Goal: Information Seeking & Learning: Learn about a topic

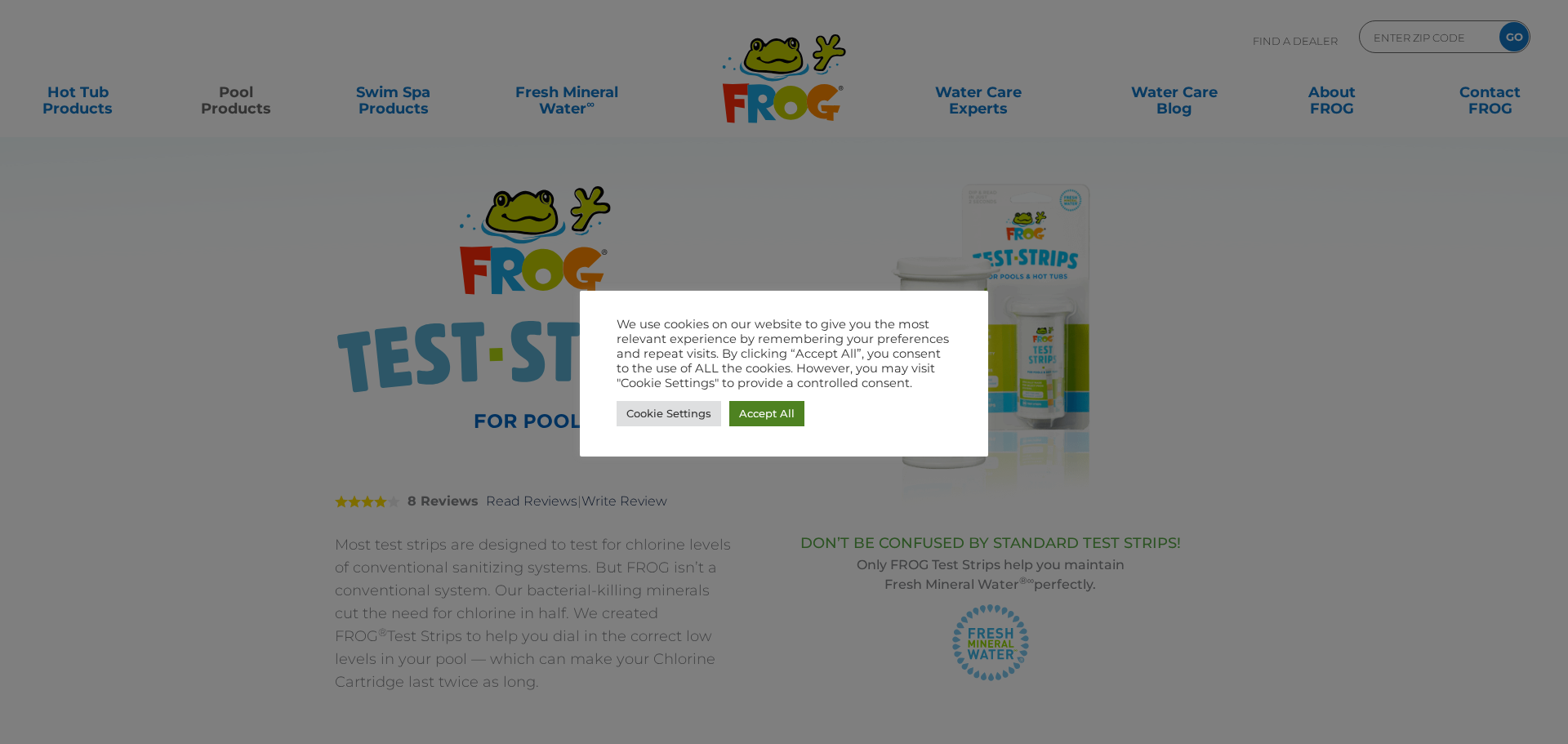
click at [768, 413] on link "Accept All" at bounding box center [767, 414] width 75 height 25
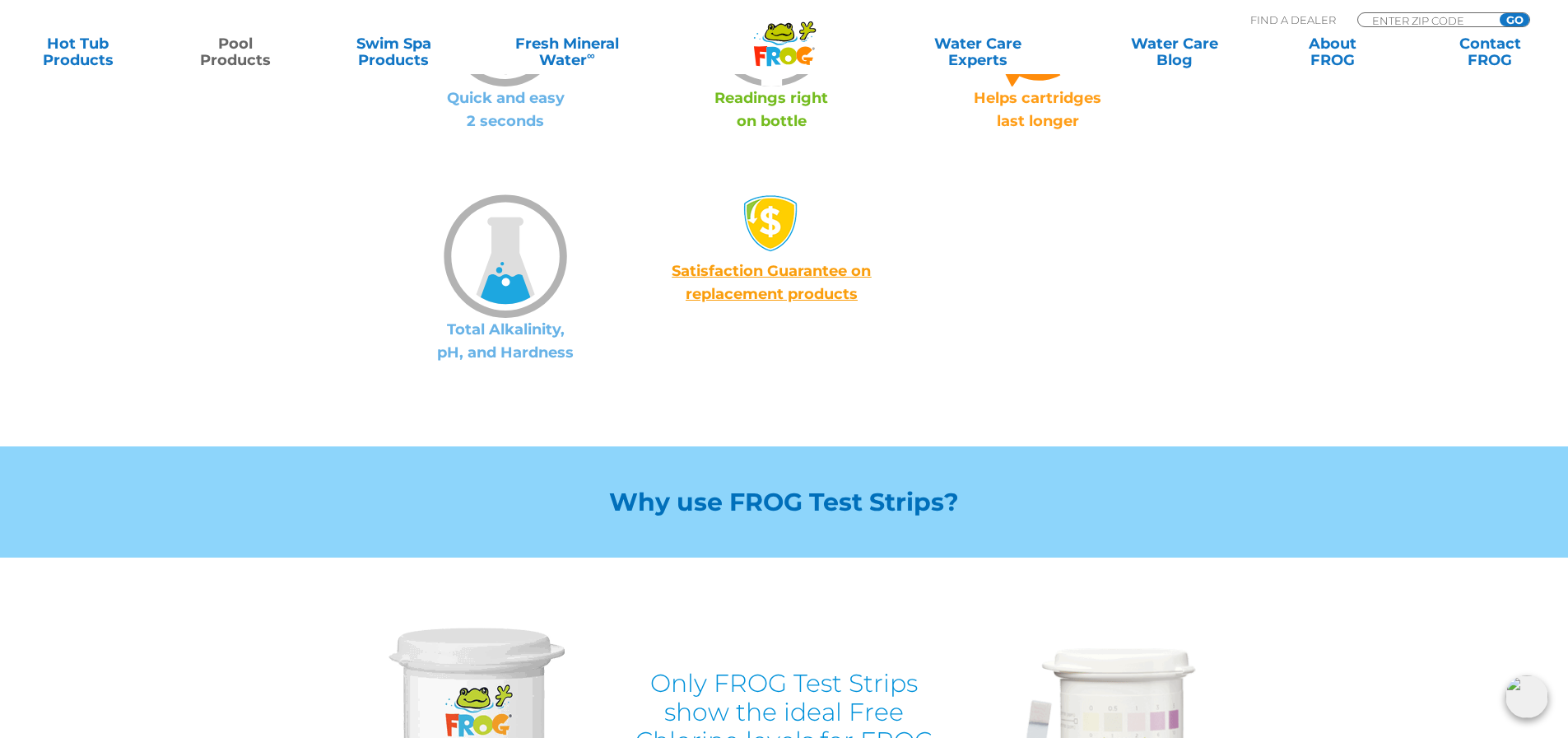
scroll to position [1153, 0]
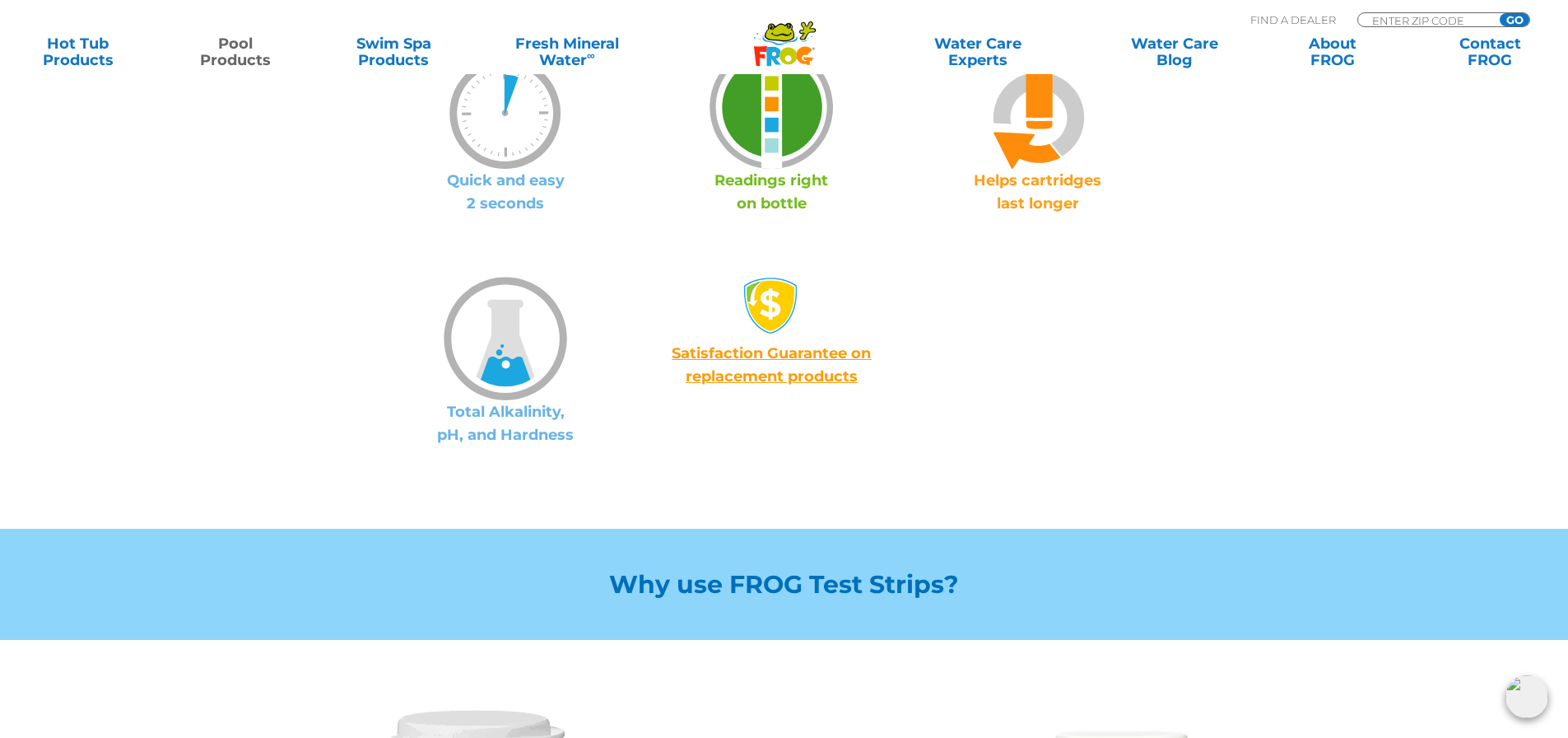
click at [772, 143] on img at bounding box center [771, 107] width 123 height 123
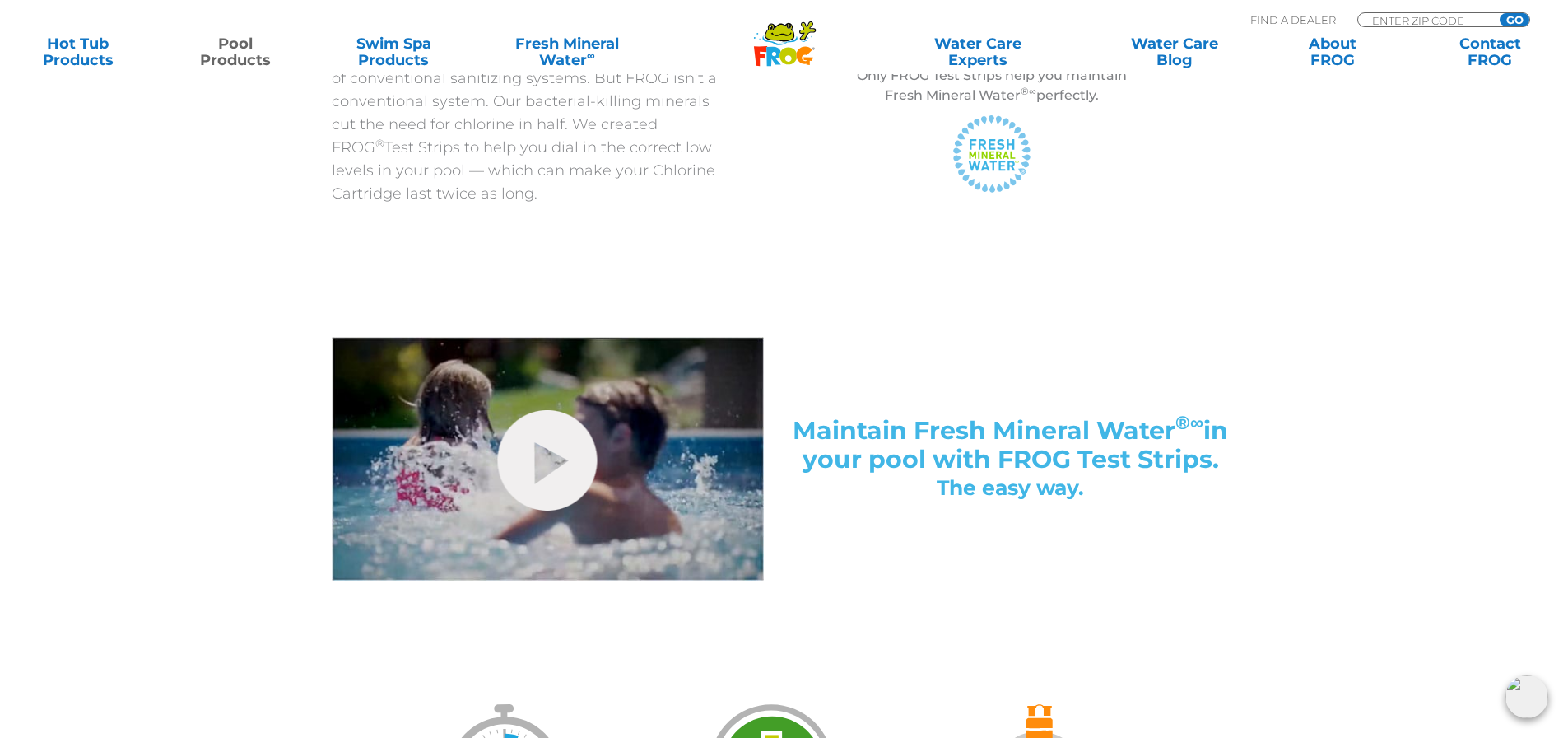
scroll to position [577, 0]
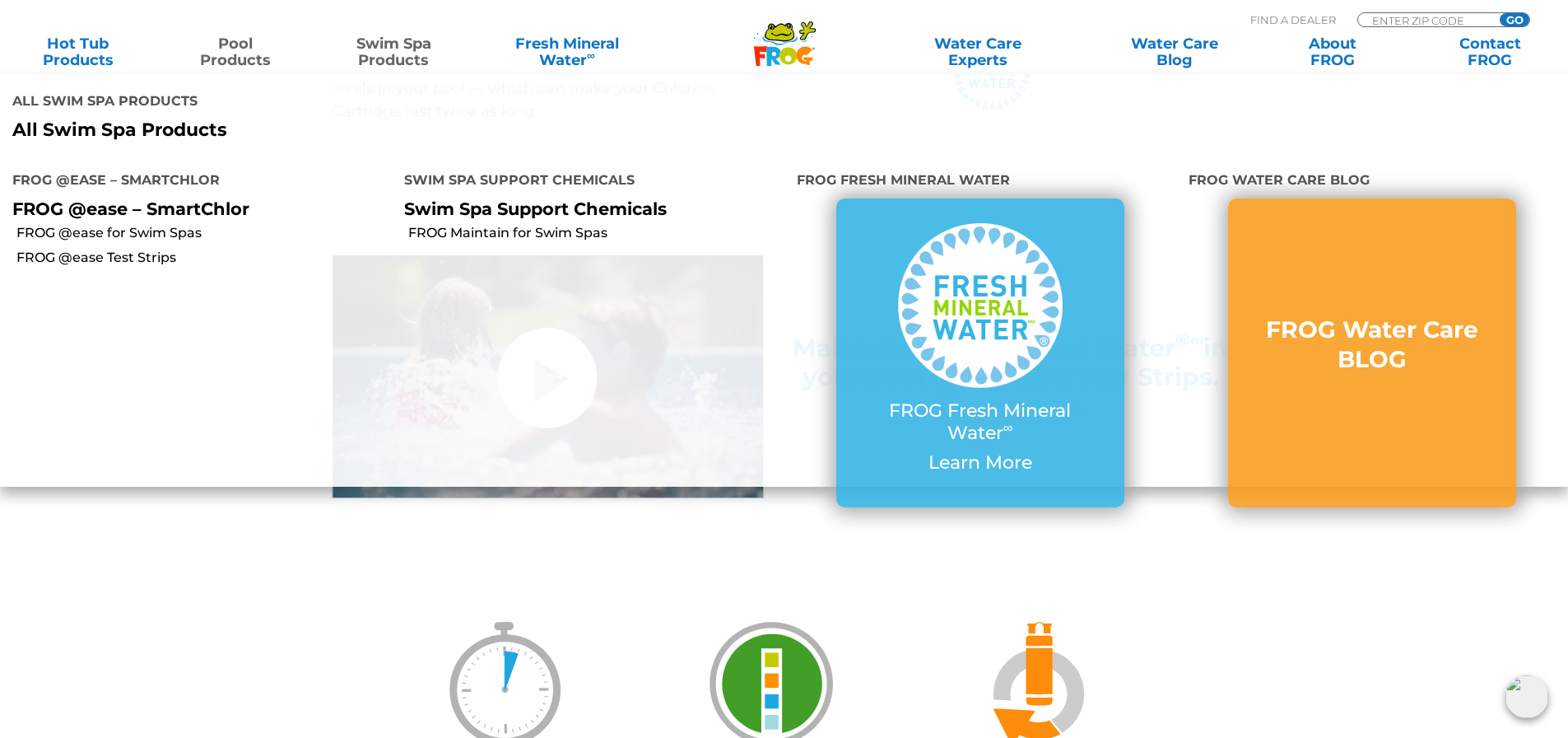
click at [406, 51] on link "Swim Spa Products" at bounding box center [394, 52] width 122 height 33
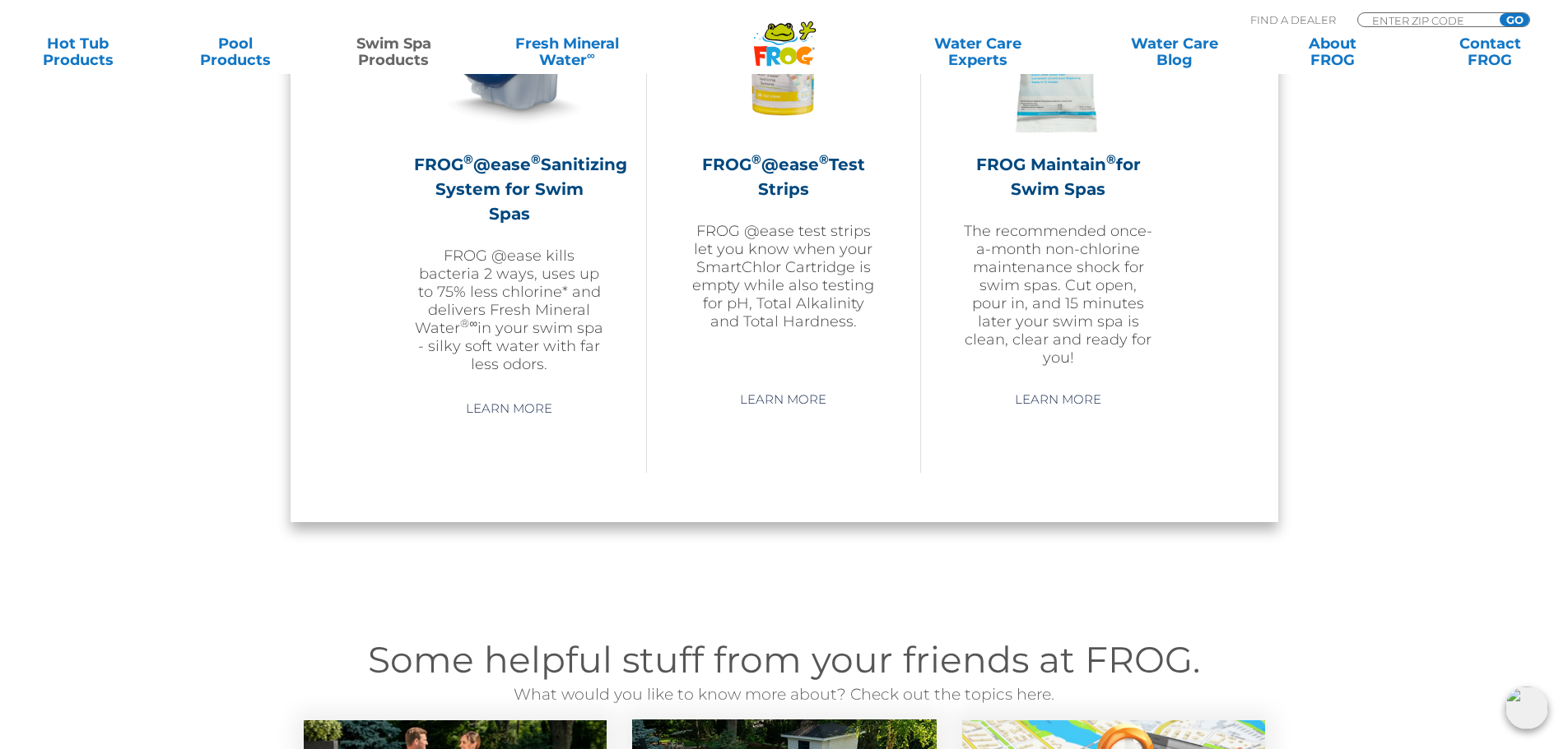
scroll to position [1563, 0]
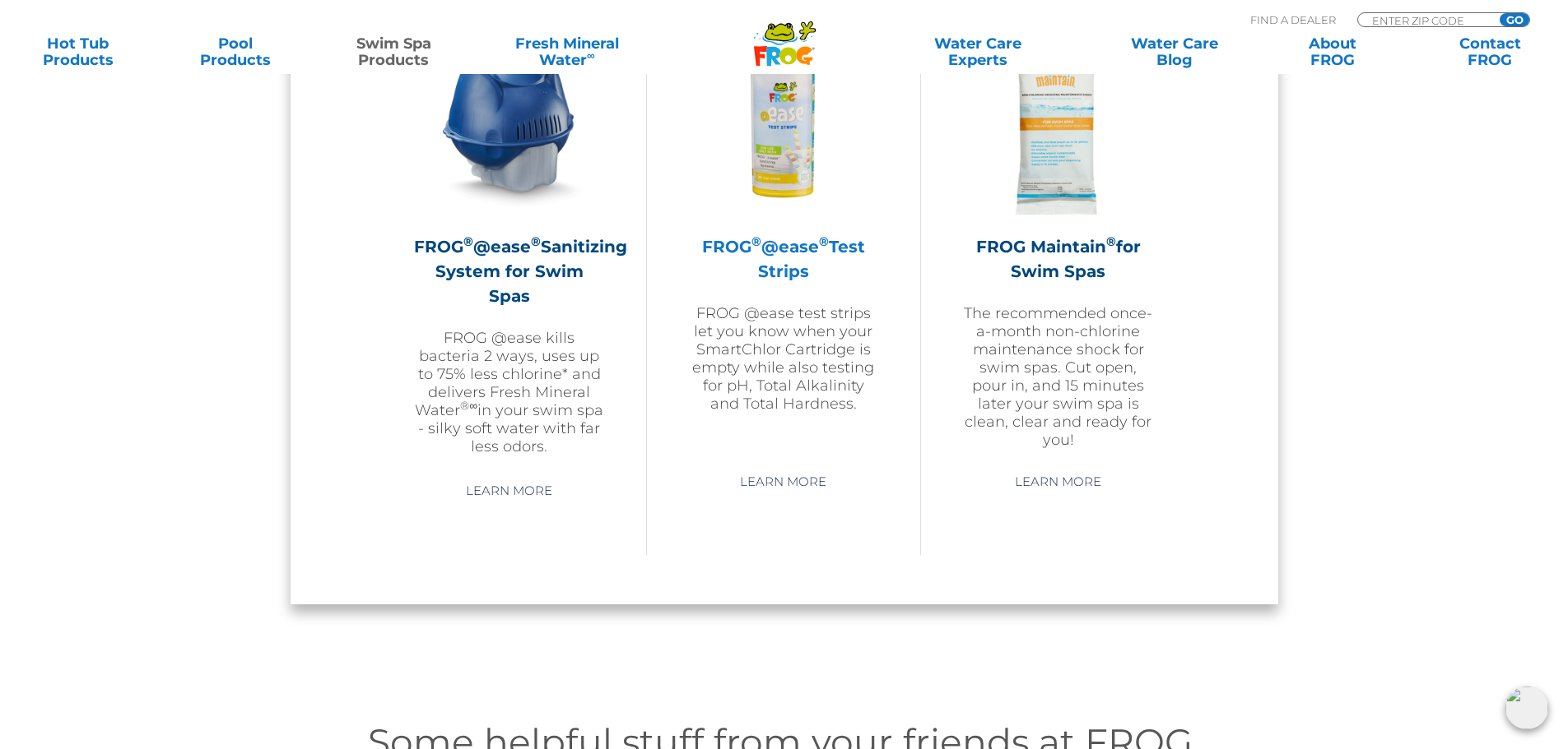
click at [777, 312] on p "FROG @ease test strips let you know when your SmartChlor Cartridge is empty whi…" at bounding box center [783, 358] width 191 height 109
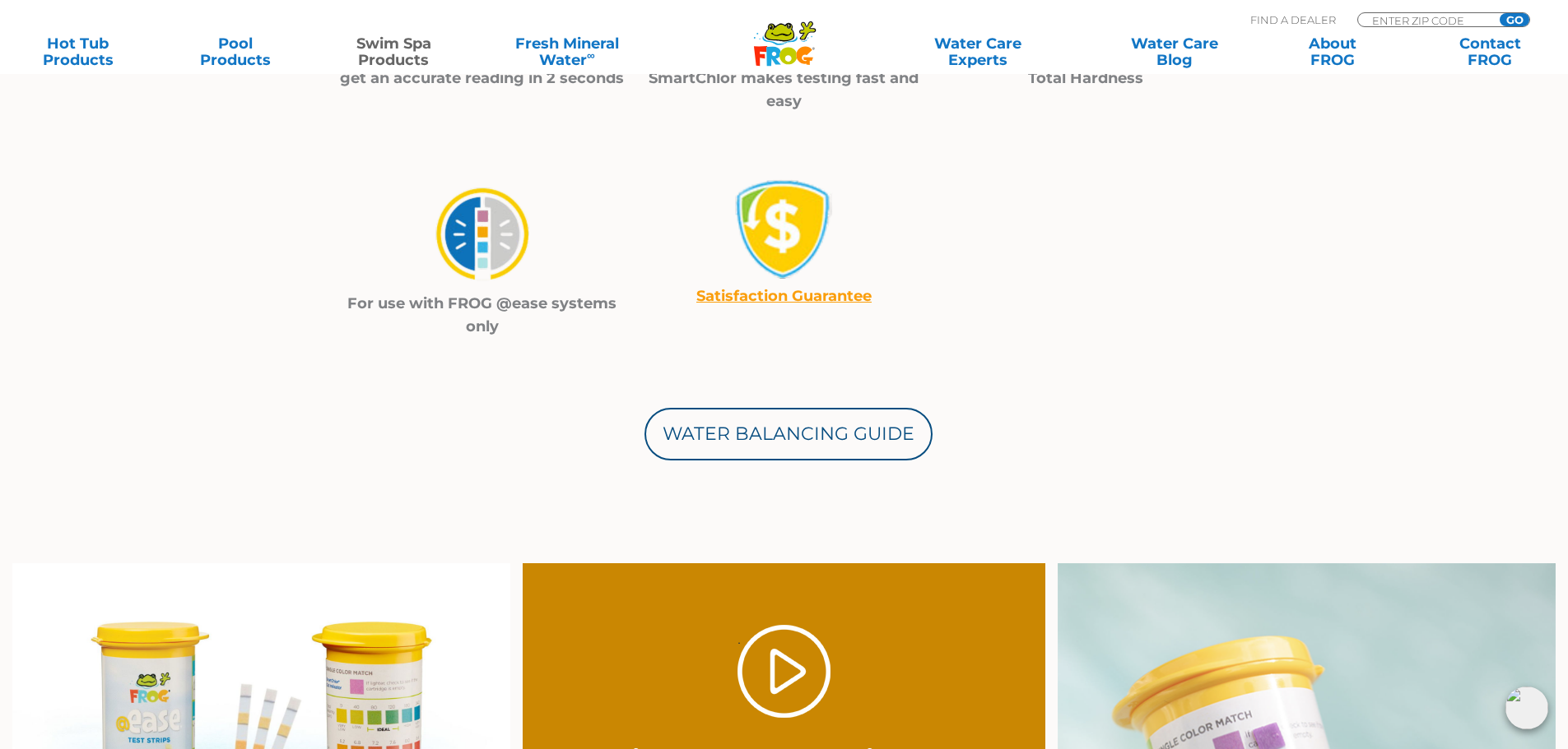
scroll to position [904, 0]
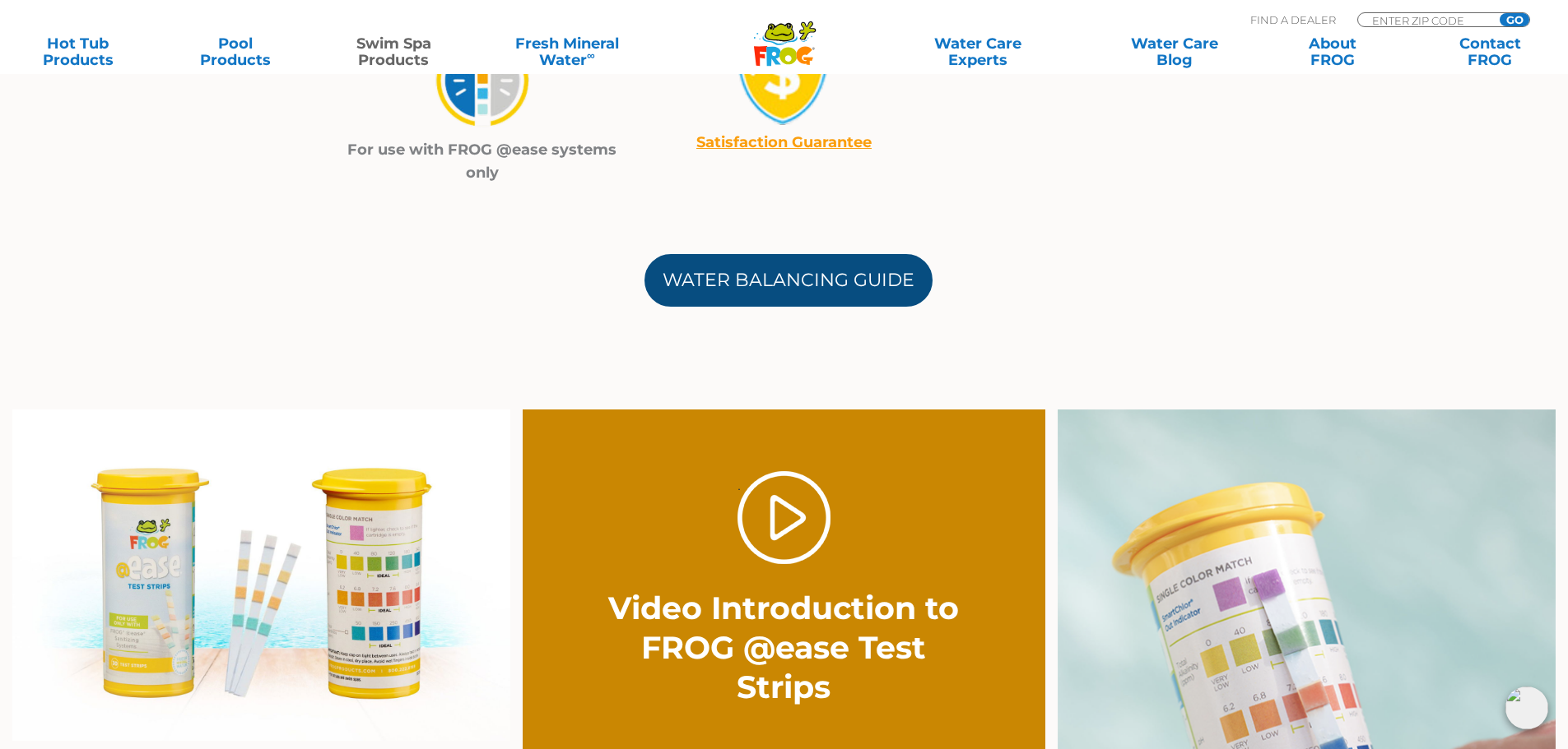
click at [768, 293] on link "Water Balancing Guide" at bounding box center [788, 280] width 288 height 52
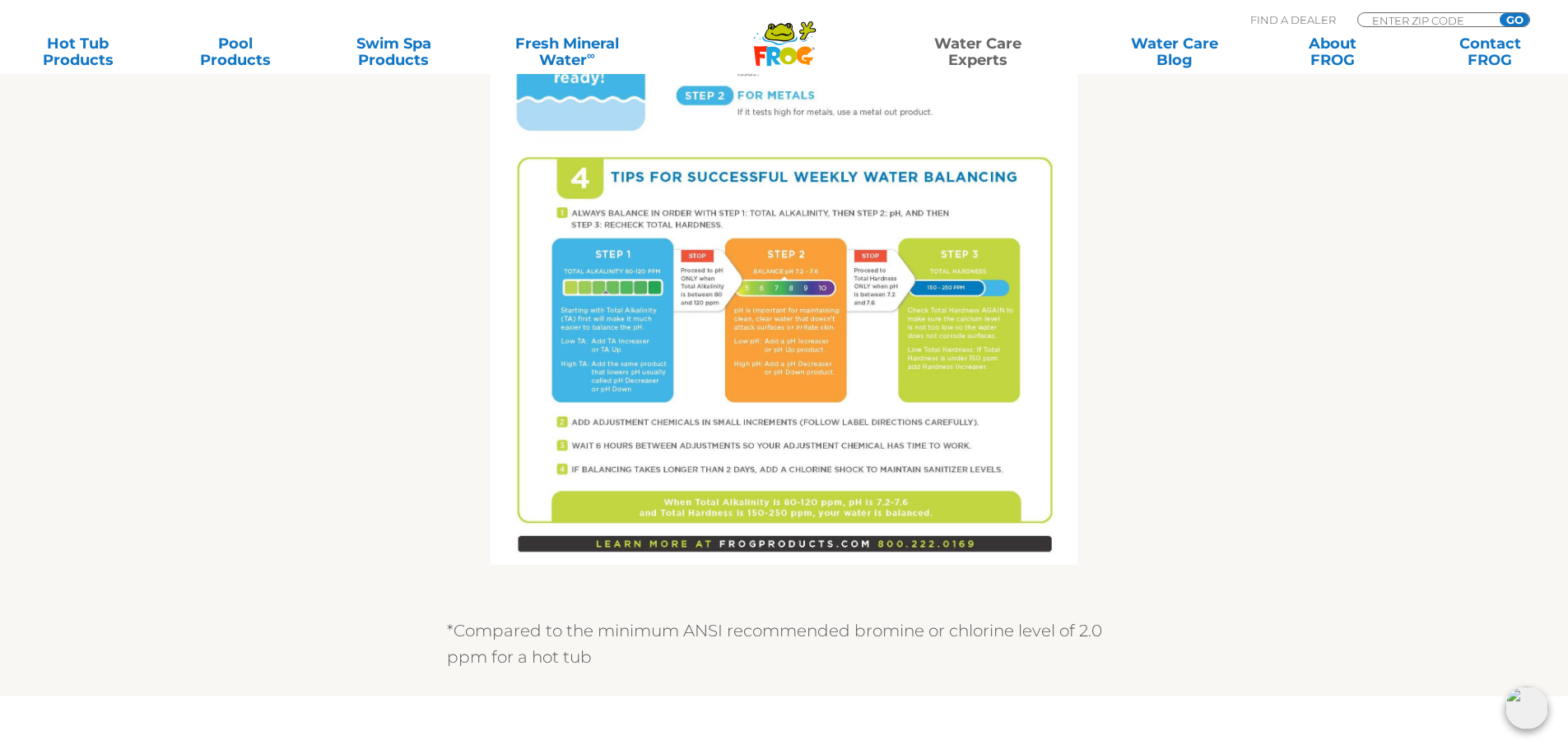
scroll to position [1069, 0]
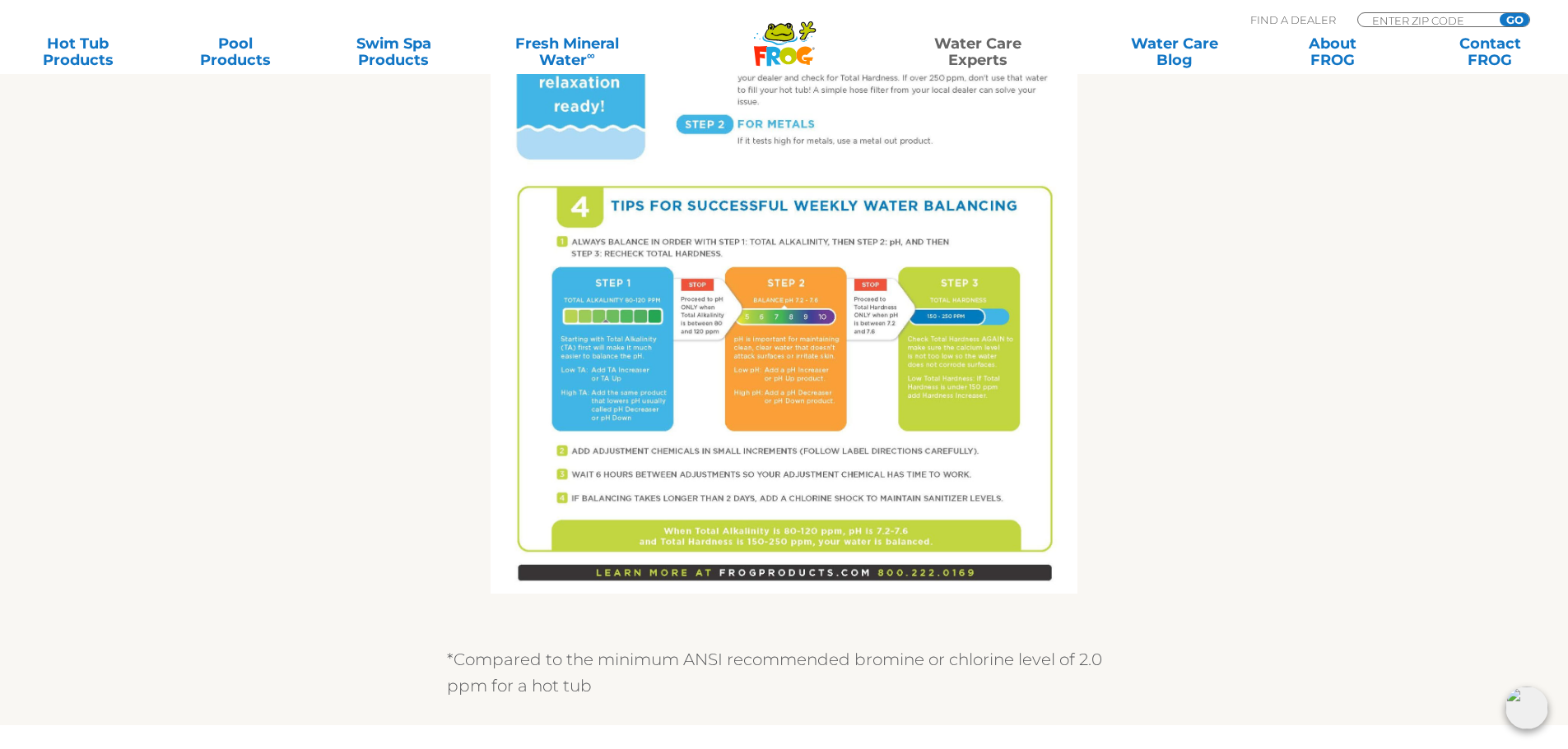
click at [788, 238] on img at bounding box center [784, 214] width 587 height 759
click at [652, 200] on img at bounding box center [784, 214] width 587 height 759
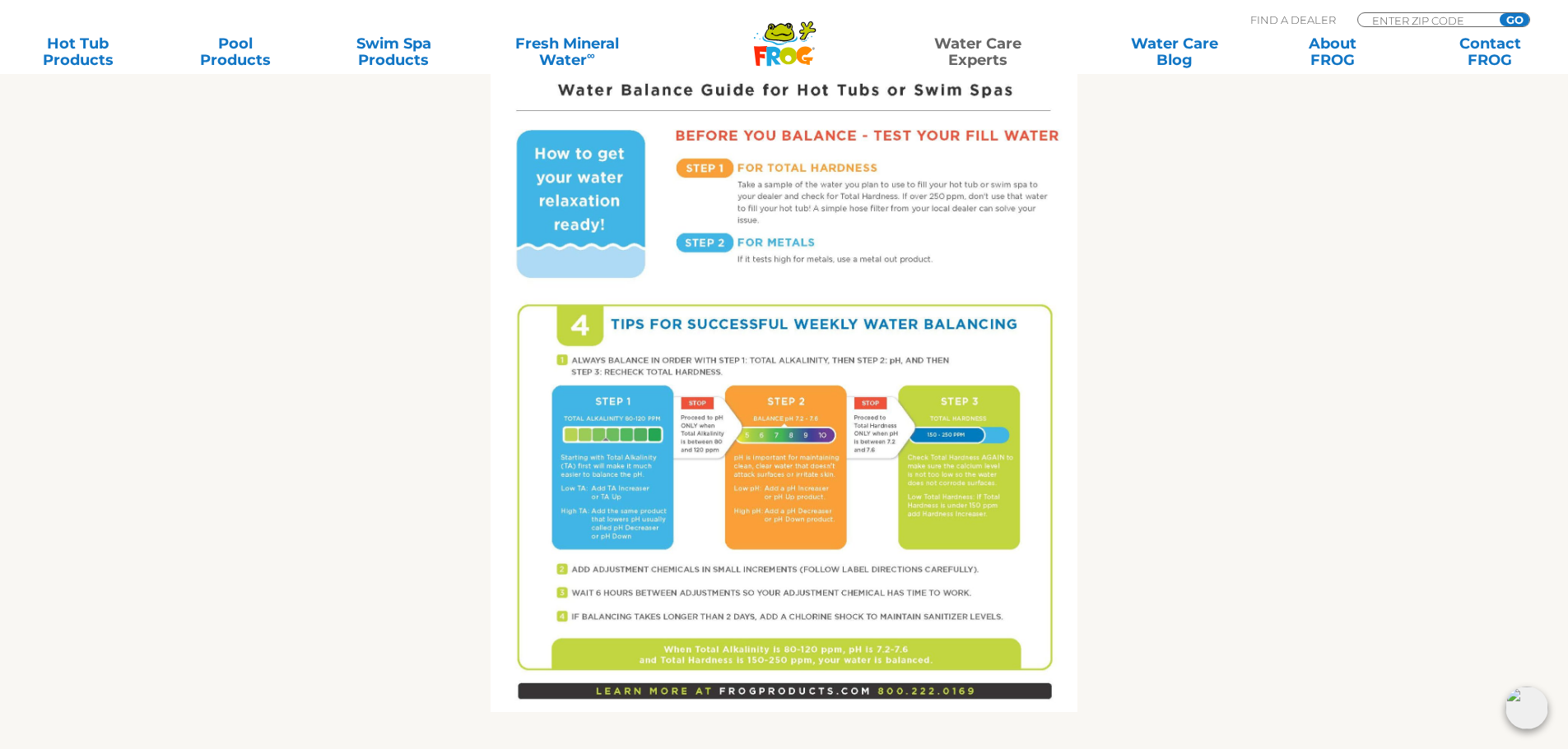
scroll to position [987, 0]
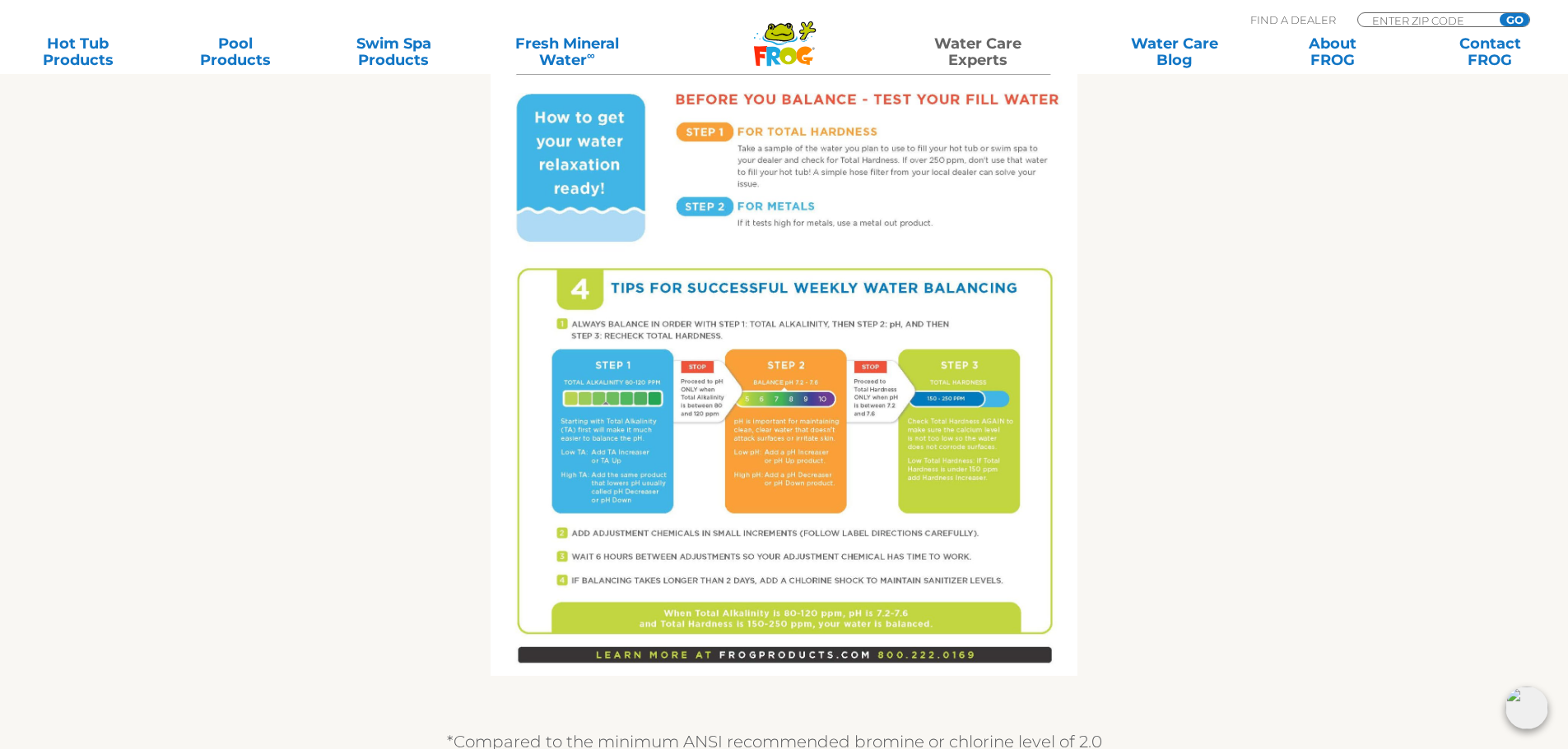
click at [629, 423] on img at bounding box center [784, 296] width 587 height 759
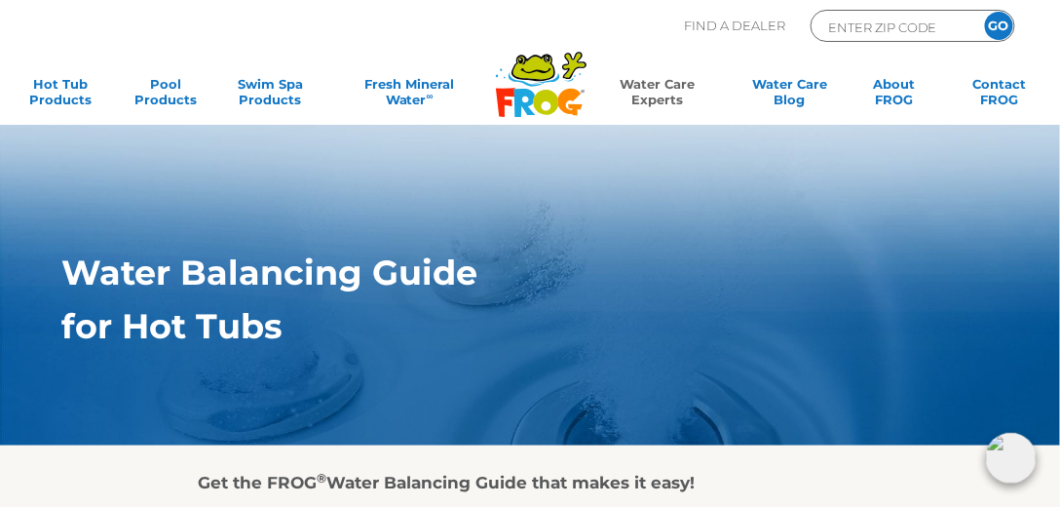
scroll to position [0, 0]
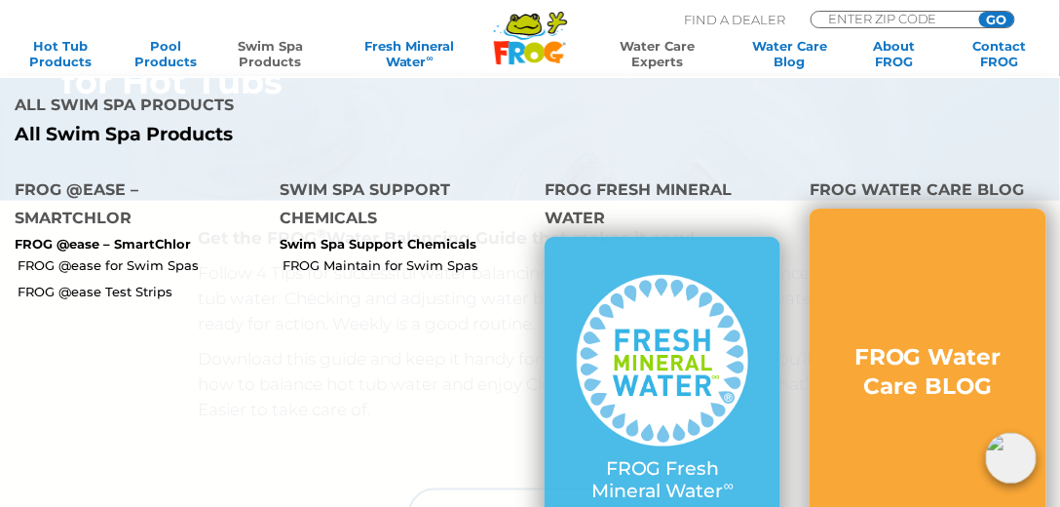
scroll to position [333, 0]
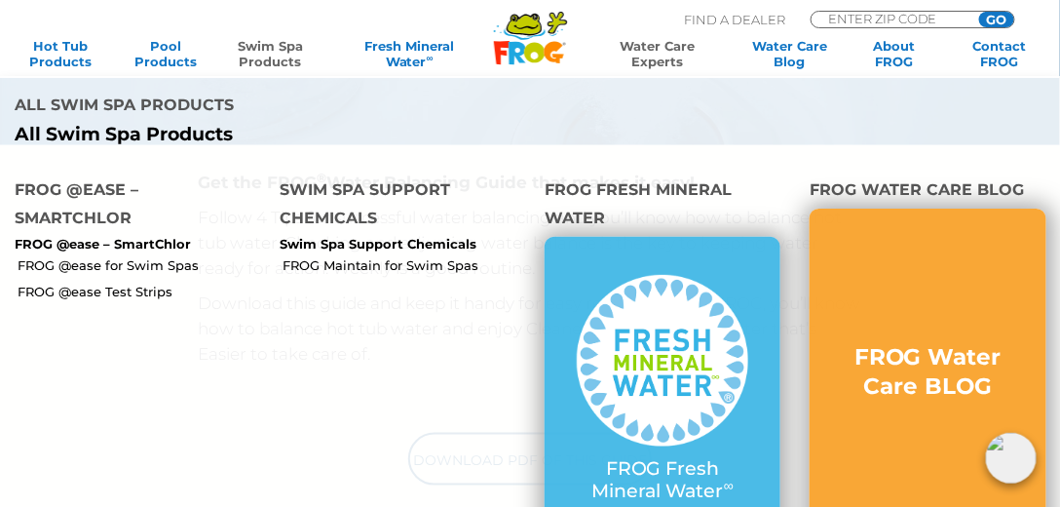
click at [148, 136] on p "All Swim Spa Products" at bounding box center [265, 135] width 501 height 22
